Goal: Information Seeking & Learning: Learn about a topic

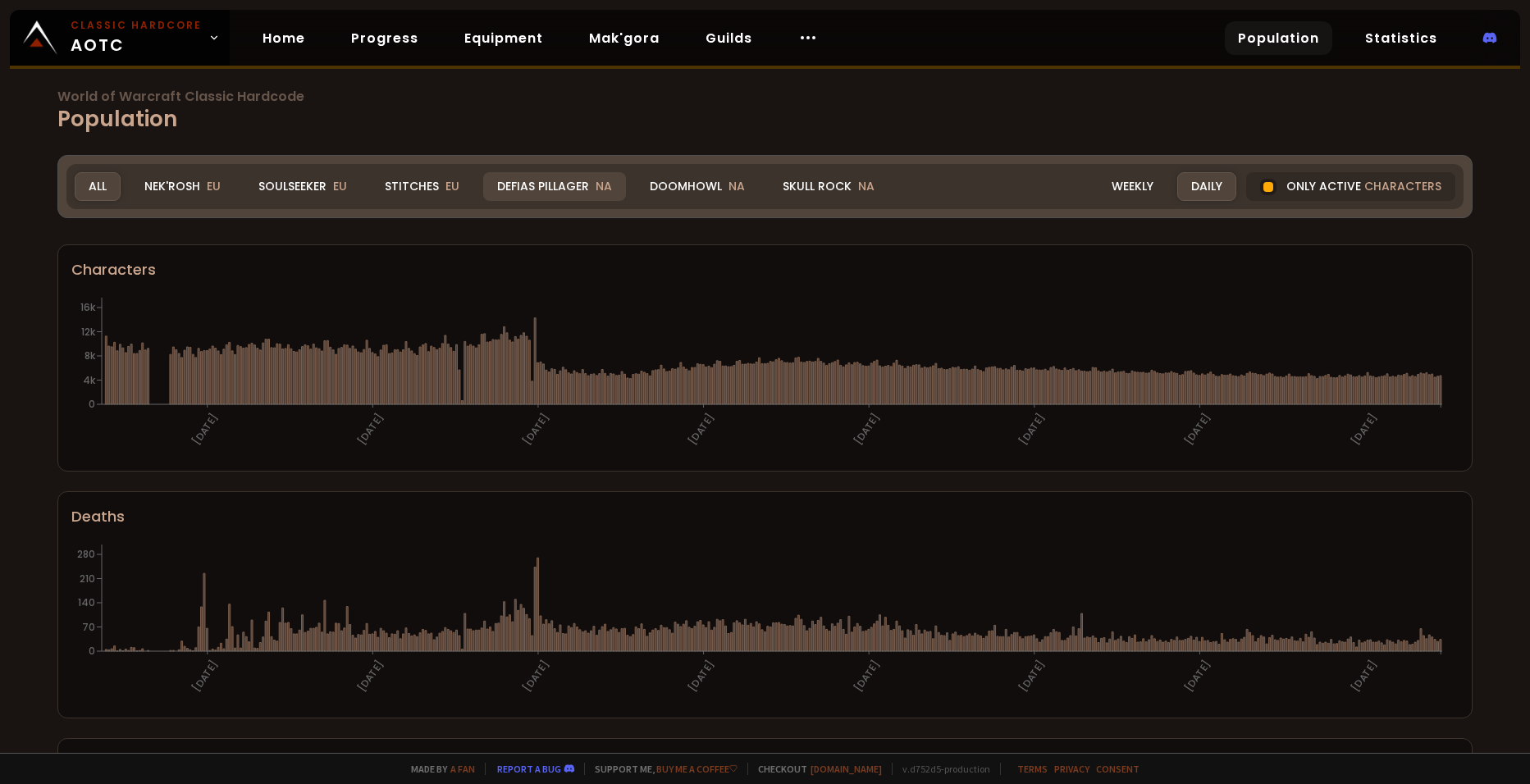
click at [579, 186] on div "Defias Pillager NA" at bounding box center [554, 186] width 143 height 28
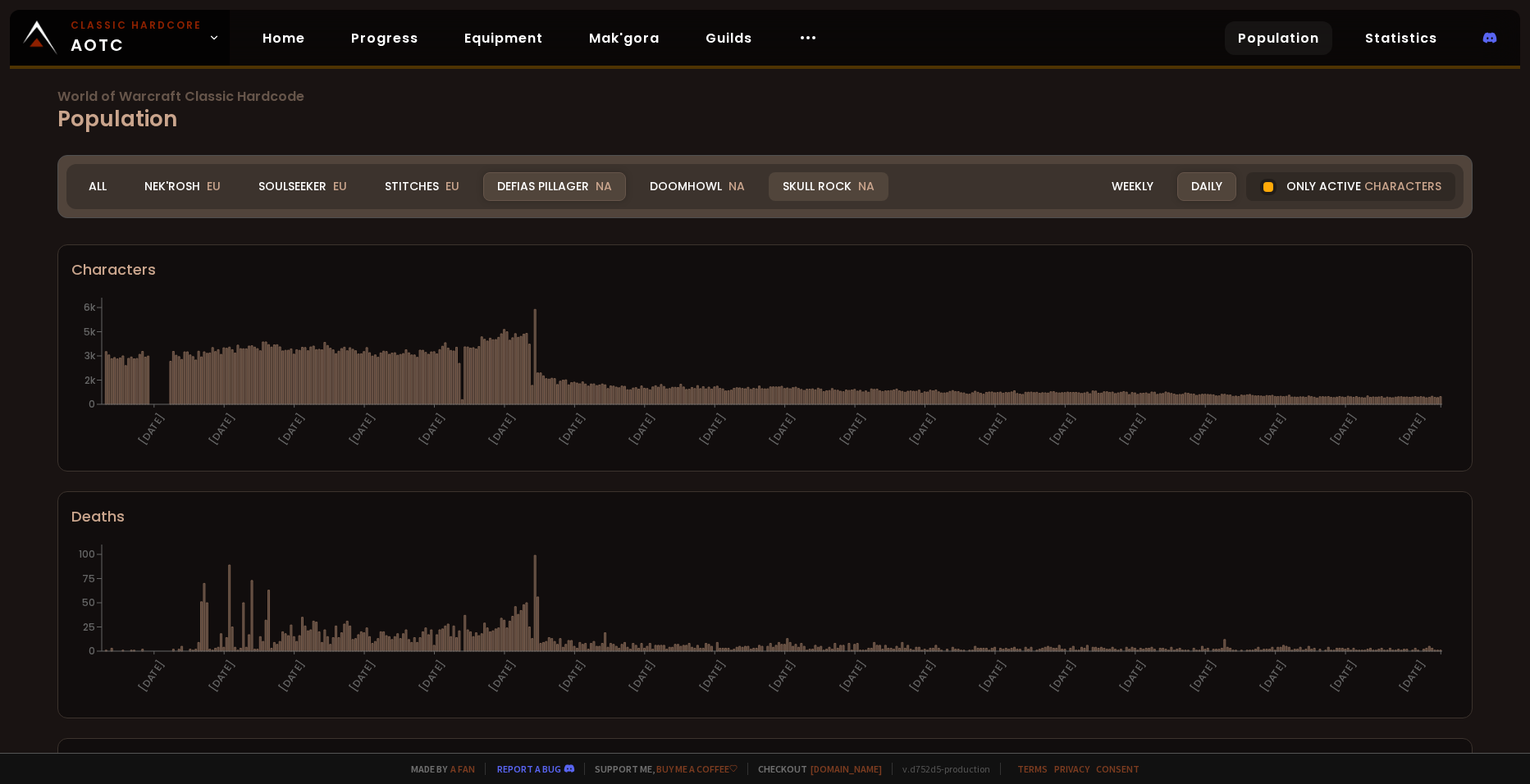
click at [802, 191] on div "Skull Rock NA" at bounding box center [828, 186] width 120 height 28
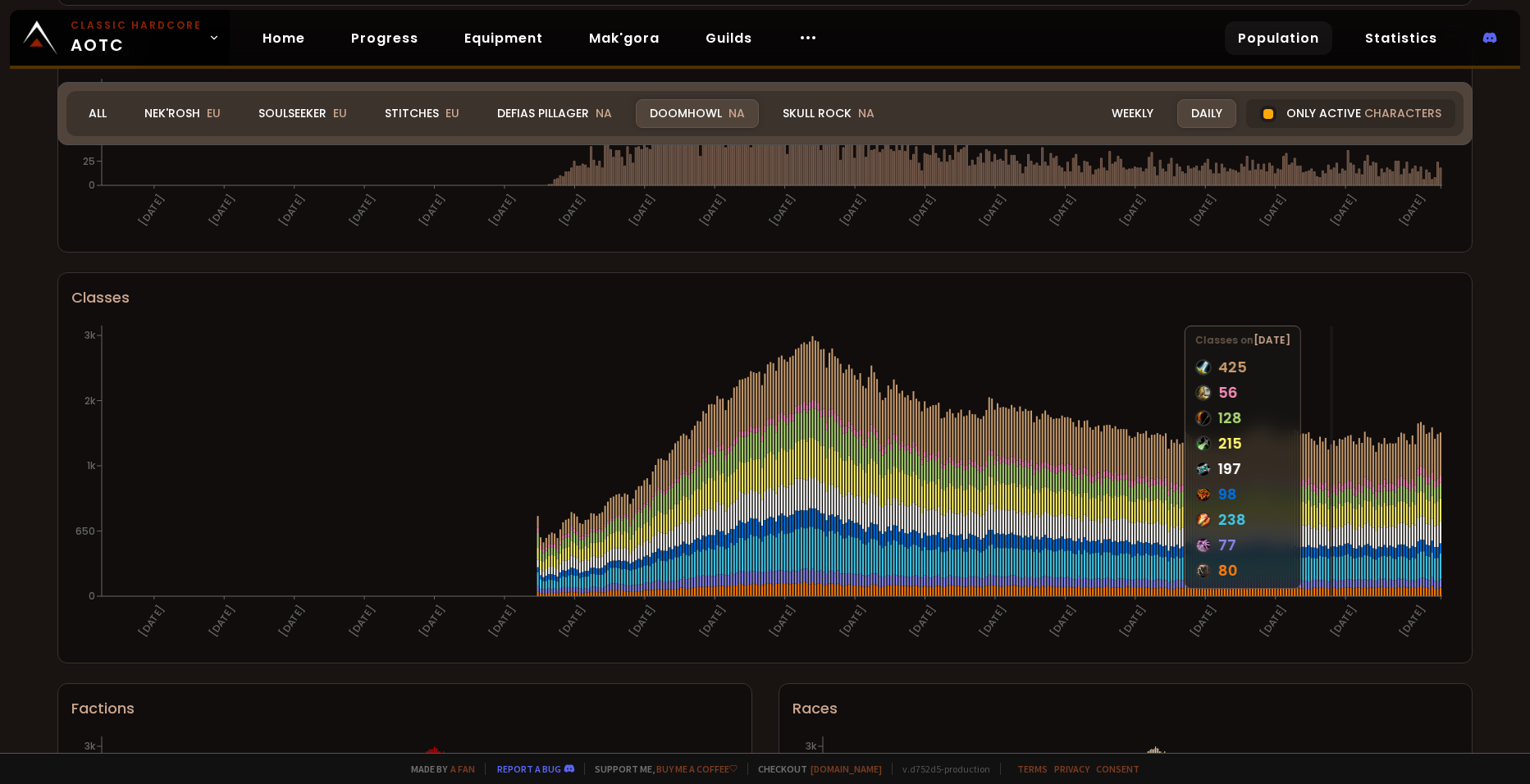
scroll to position [726, 0]
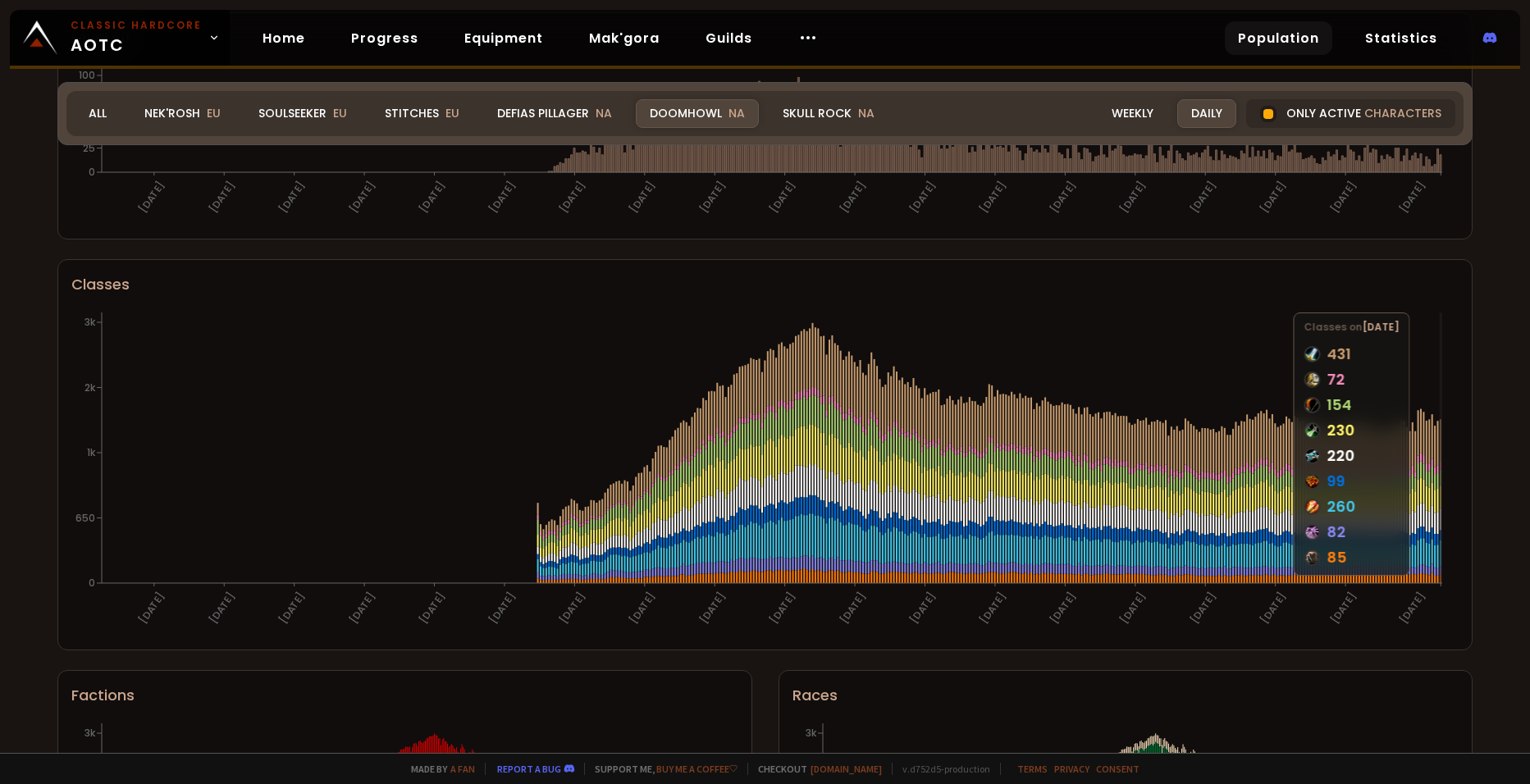
click at [1439, 505] on icon at bounding box center [1440, 498] width 2 height 23
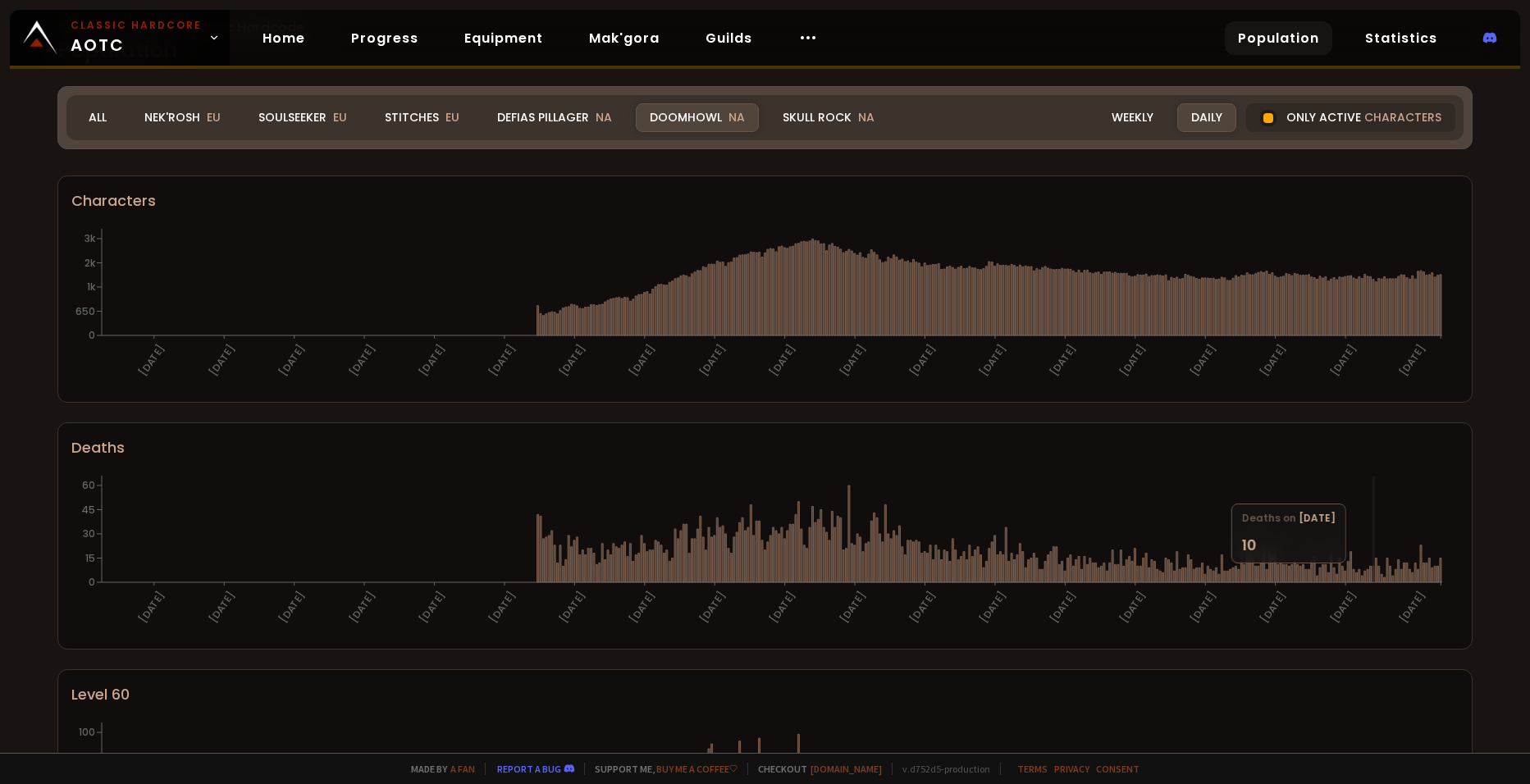
scroll to position [0, 0]
